Goal: Information Seeking & Learning: Learn about a topic

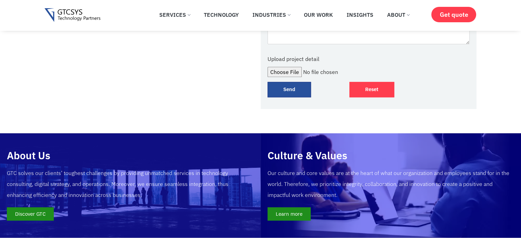
scroll to position [595, 0]
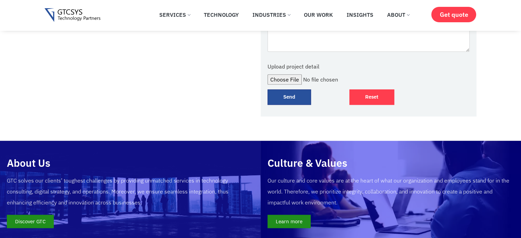
click at [75, 14] on img at bounding box center [73, 15] width 56 height 14
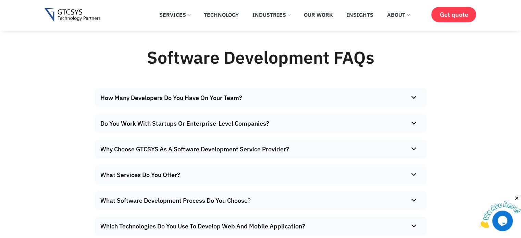
scroll to position [4312, 0]
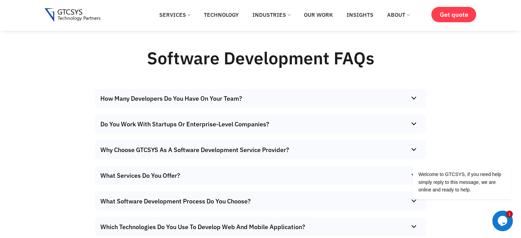
click at [73, 17] on img at bounding box center [73, 15] width 56 height 14
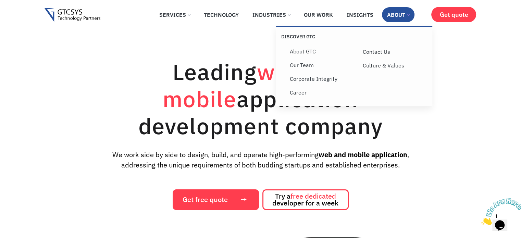
click at [396, 13] on link "About" at bounding box center [398, 14] width 33 height 15
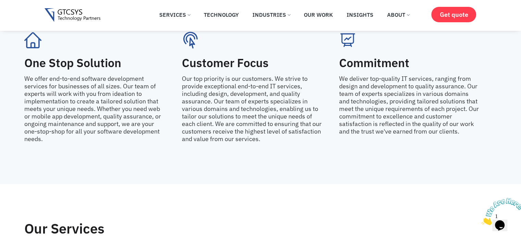
scroll to position [1017, 0]
